Goal: Information Seeking & Learning: Learn about a topic

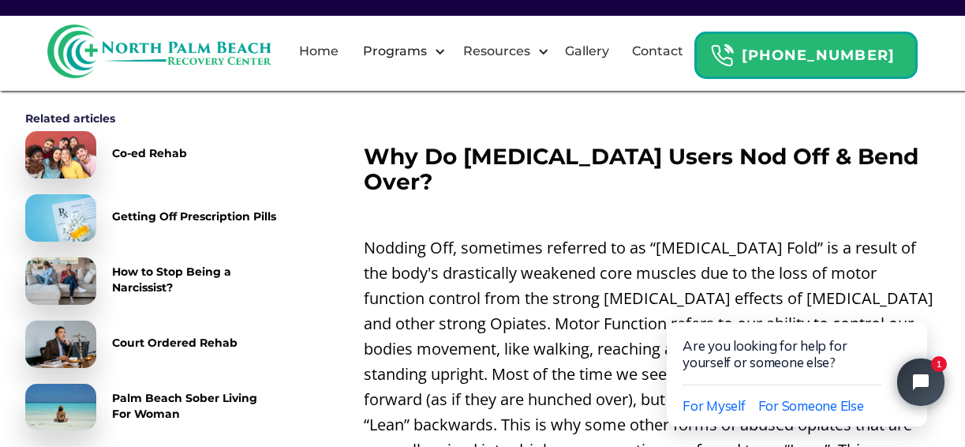
scroll to position [1204, 0]
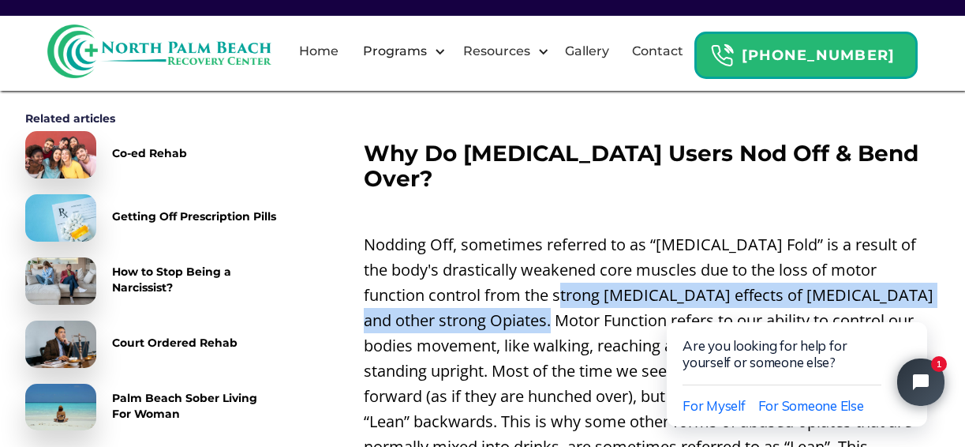
drag, startPoint x: 481, startPoint y: 133, endPoint x: 482, endPoint y: 161, distance: 27.6
click at [482, 232] on p "Nodding Off, sometimes referred to as “[MEDICAL_DATA] Fold” is a result of the …" at bounding box center [652, 383] width 576 height 303
click at [469, 232] on p "Nodding Off, sometimes referred to as “[MEDICAL_DATA] Fold” is a result of the …" at bounding box center [652, 383] width 576 height 303
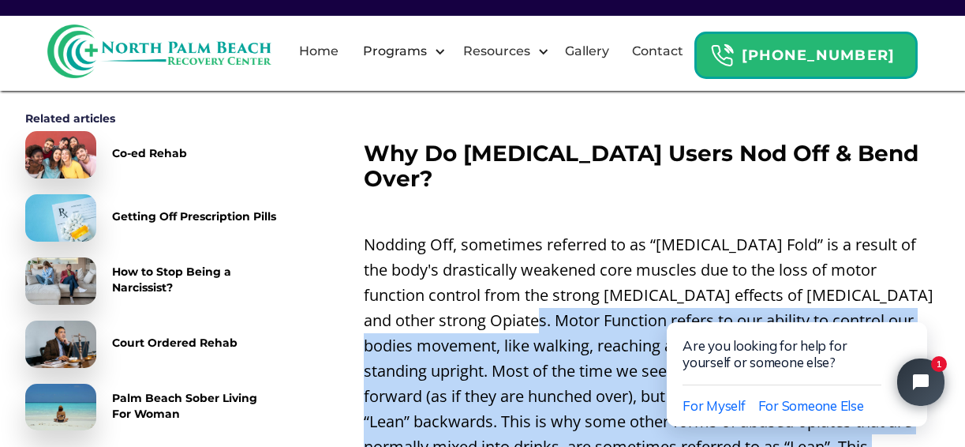
drag, startPoint x: 469, startPoint y: 180, endPoint x: 449, endPoint y: 359, distance: 180.2
click at [449, 359] on p "Nodding Off, sometimes referred to as “[MEDICAL_DATA] Fold” is a result of the …" at bounding box center [652, 383] width 576 height 303
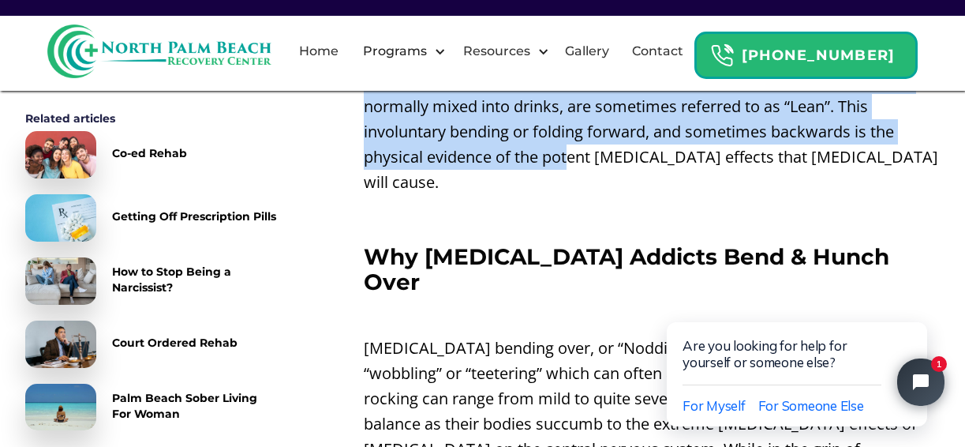
scroll to position [1549, 0]
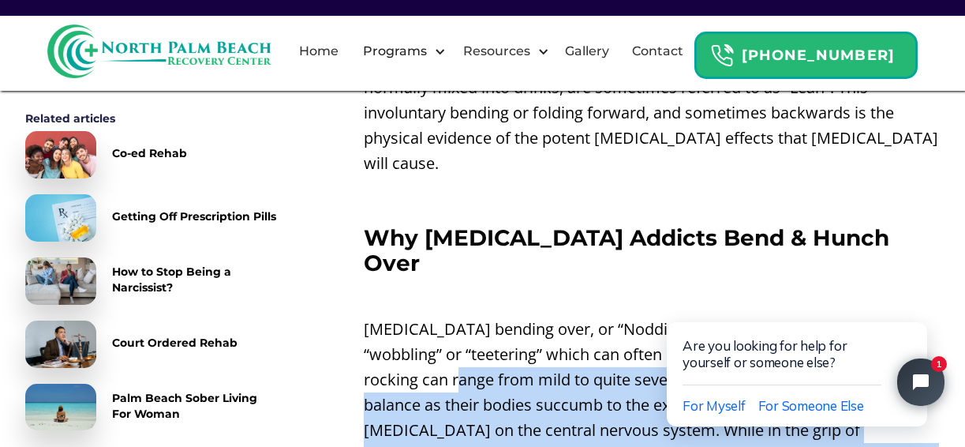
drag, startPoint x: 368, startPoint y: 197, endPoint x: 372, endPoint y: 436, distance: 240.0
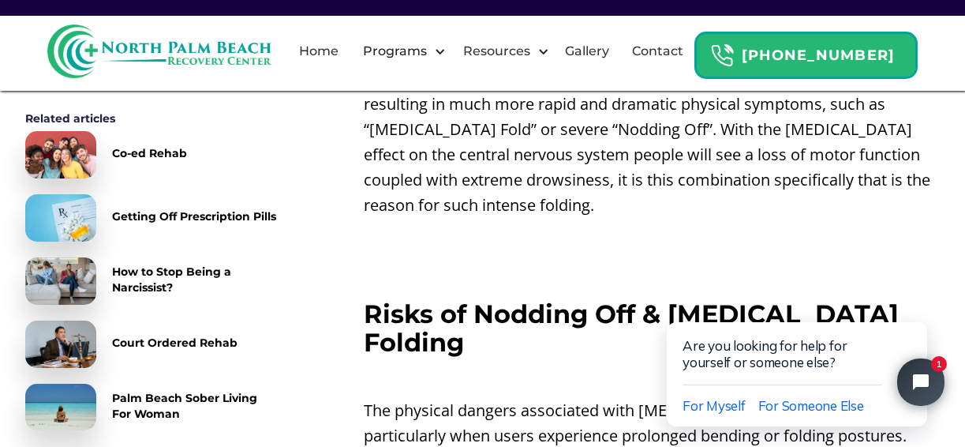
scroll to position [2734, 0]
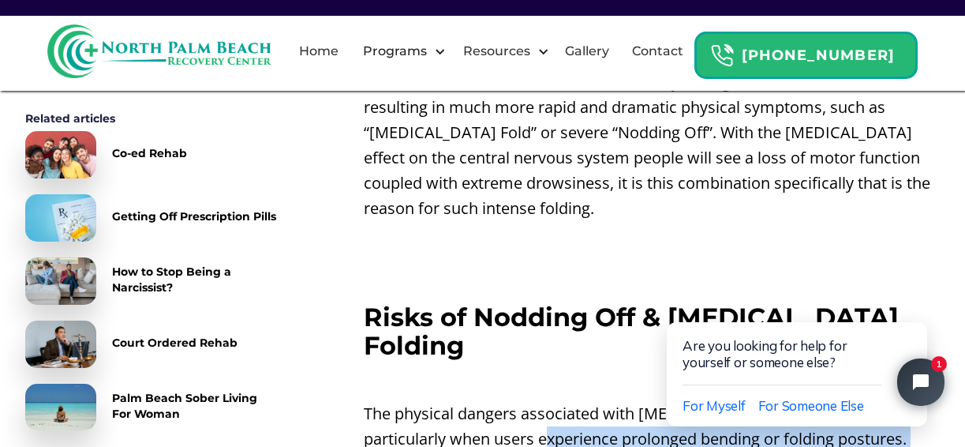
drag, startPoint x: 511, startPoint y: 170, endPoint x: 554, endPoint y: 316, distance: 151.4
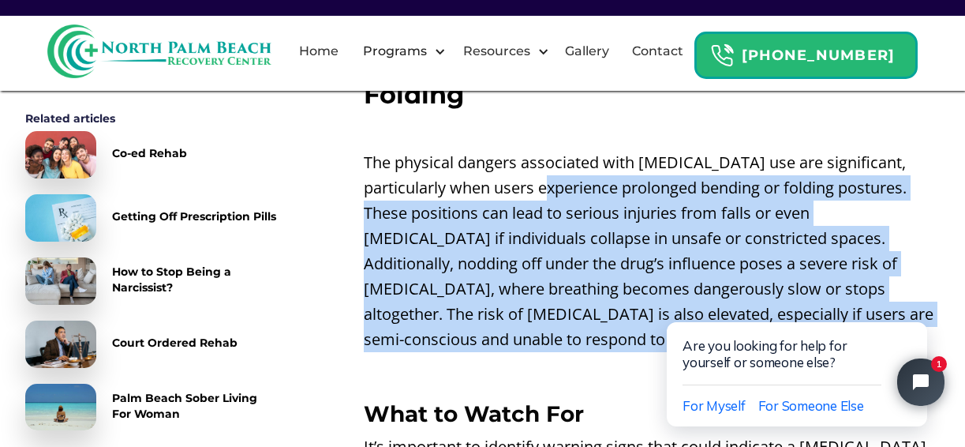
scroll to position [2990, 0]
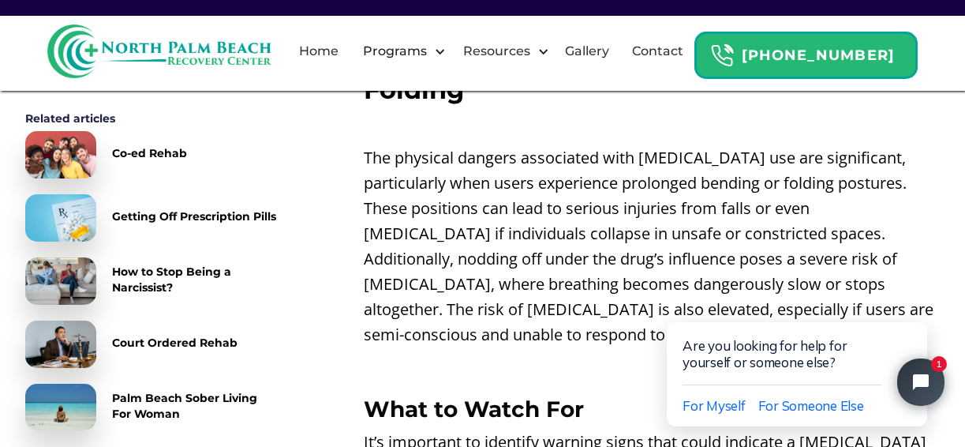
drag, startPoint x: 505, startPoint y: 211, endPoint x: 572, endPoint y: 329, distance: 136.1
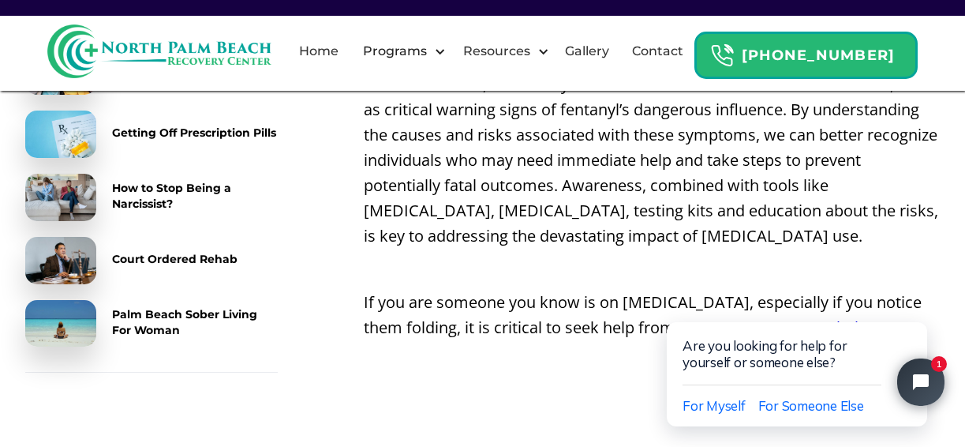
scroll to position [3741, 0]
